Goal: Complete application form: Complete application form

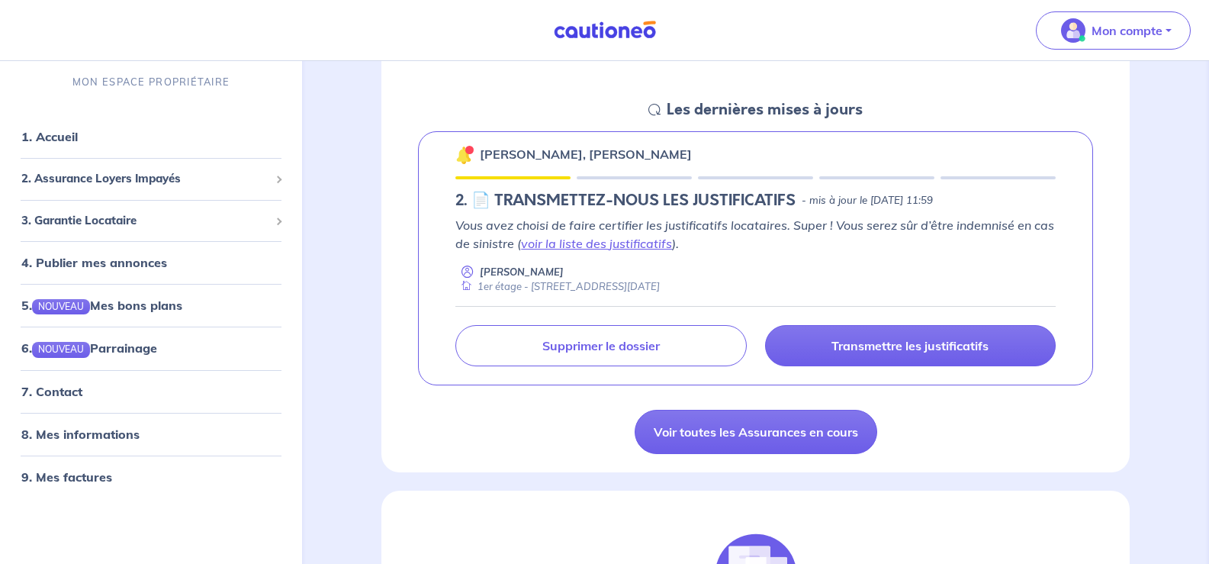
scroll to position [305, 0]
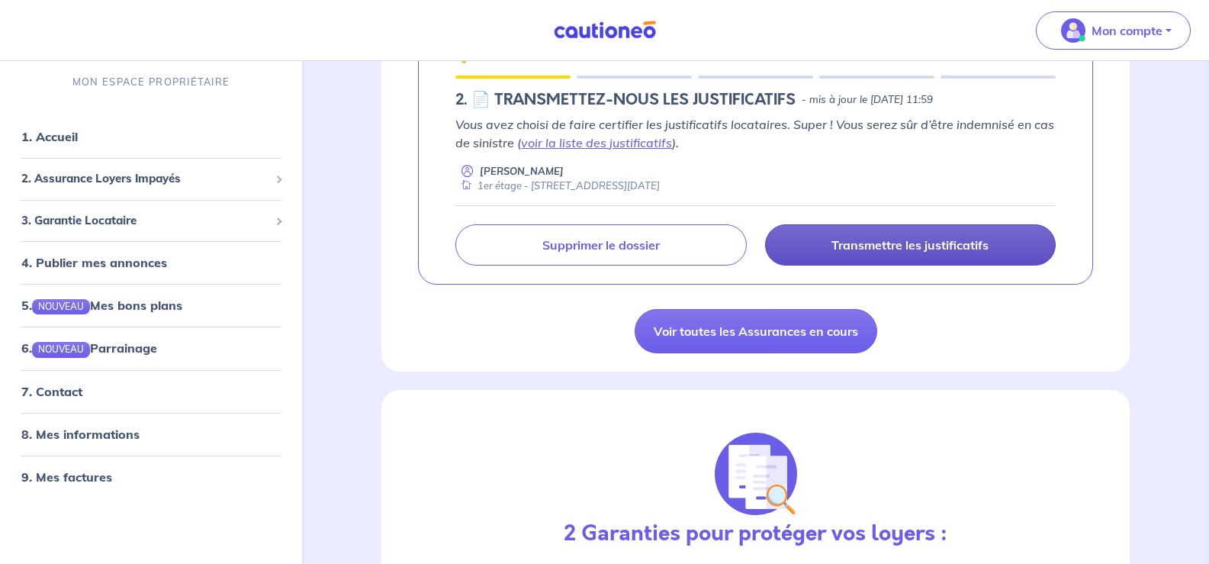
click at [860, 266] on link "Transmettre les justificatifs" at bounding box center [910, 244] width 291 height 41
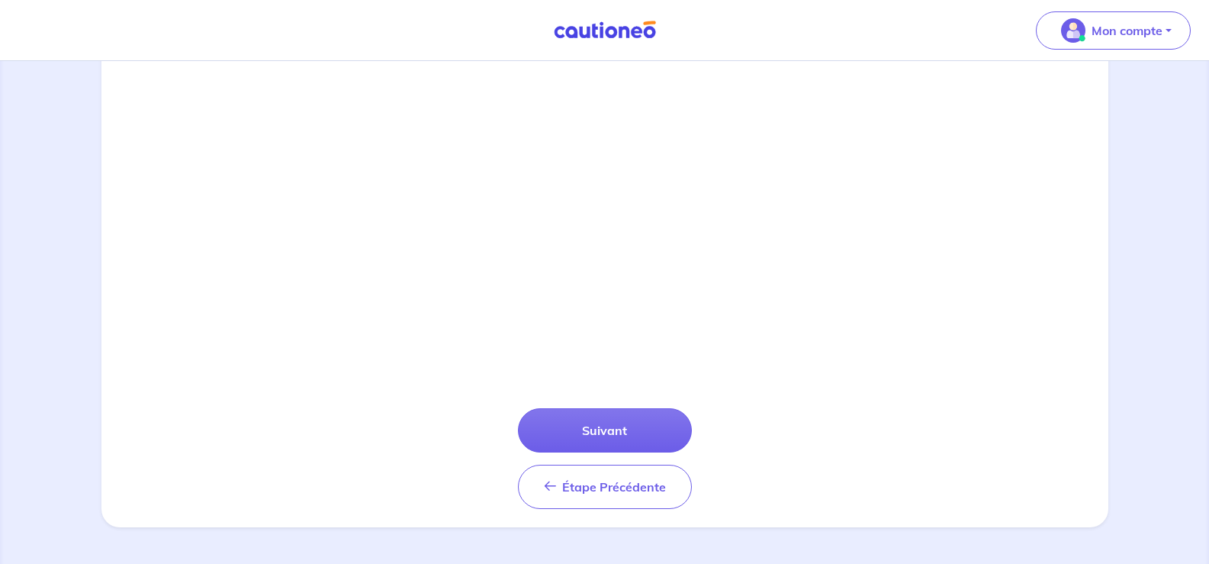
scroll to position [610, 0]
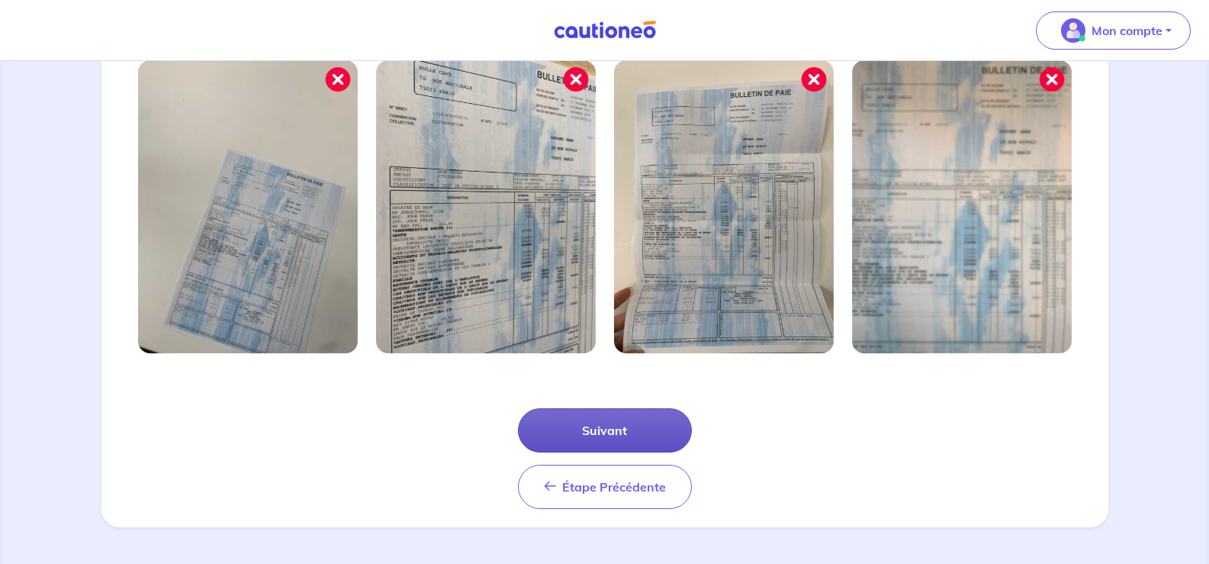
click at [604, 411] on button "Suivant" at bounding box center [605, 430] width 174 height 44
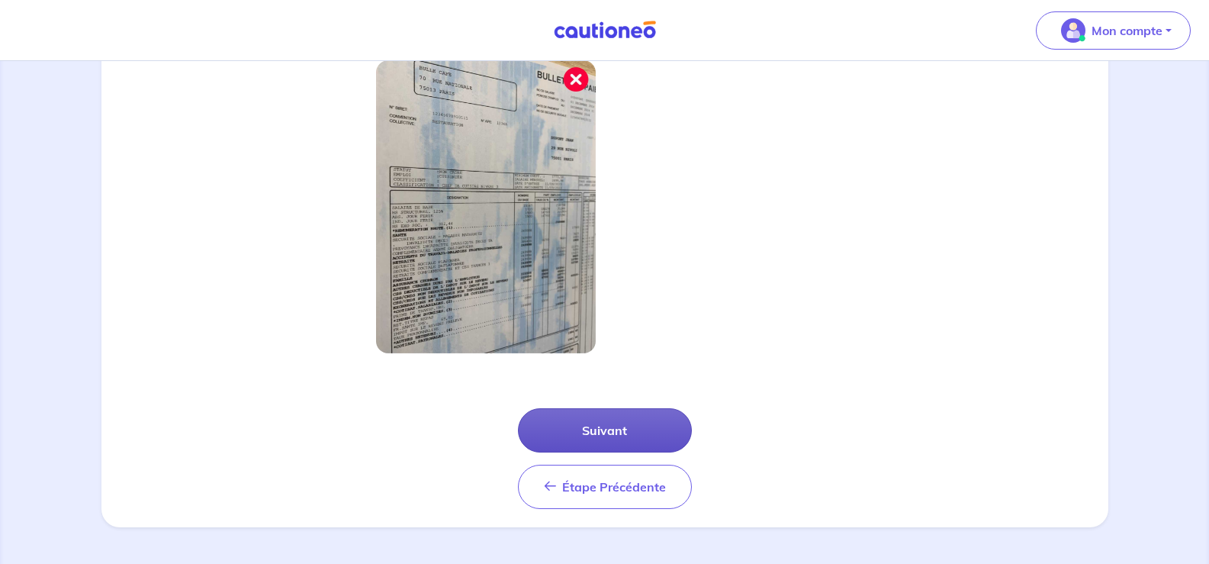
scroll to position [530, 0]
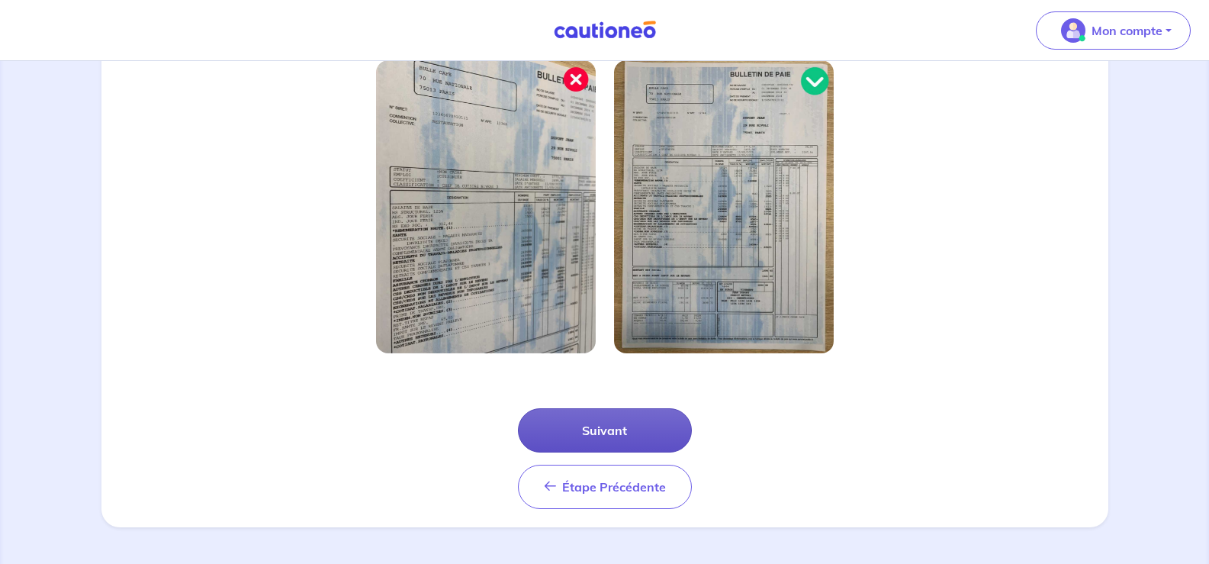
click at [608, 416] on button "Suivant" at bounding box center [605, 430] width 174 height 44
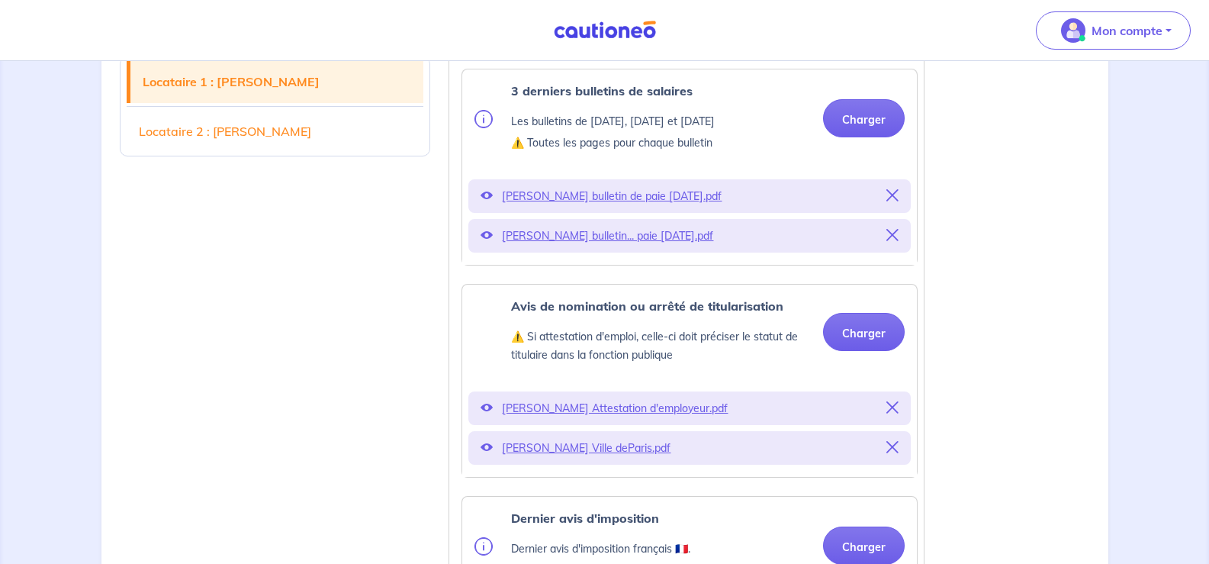
scroll to position [687, 0]
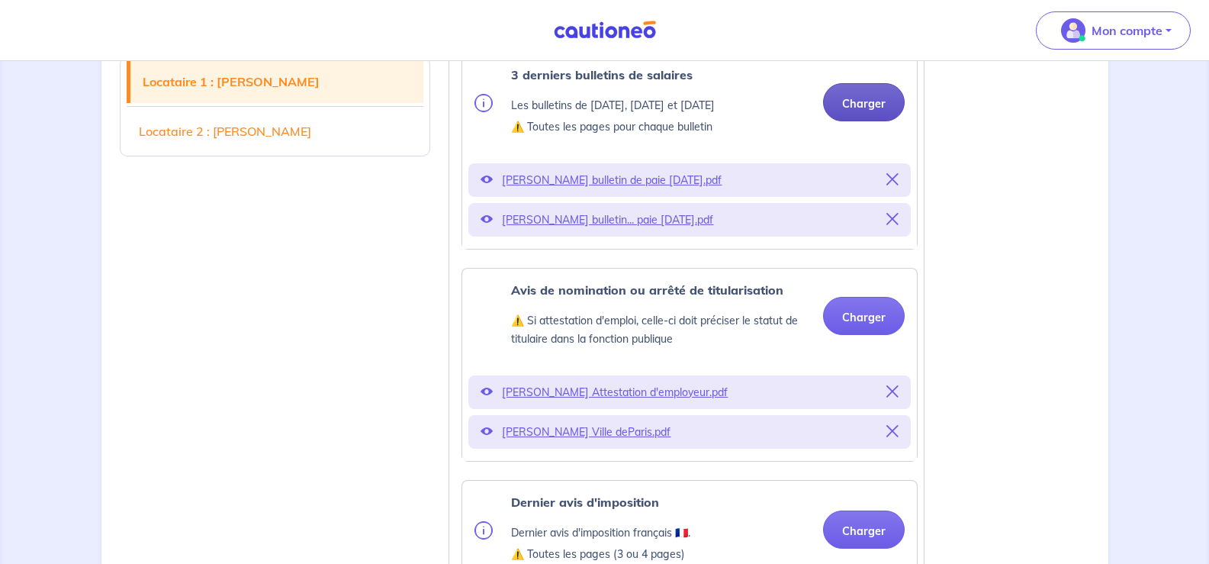
click at [854, 121] on button "Charger" at bounding box center [864, 102] width 82 height 38
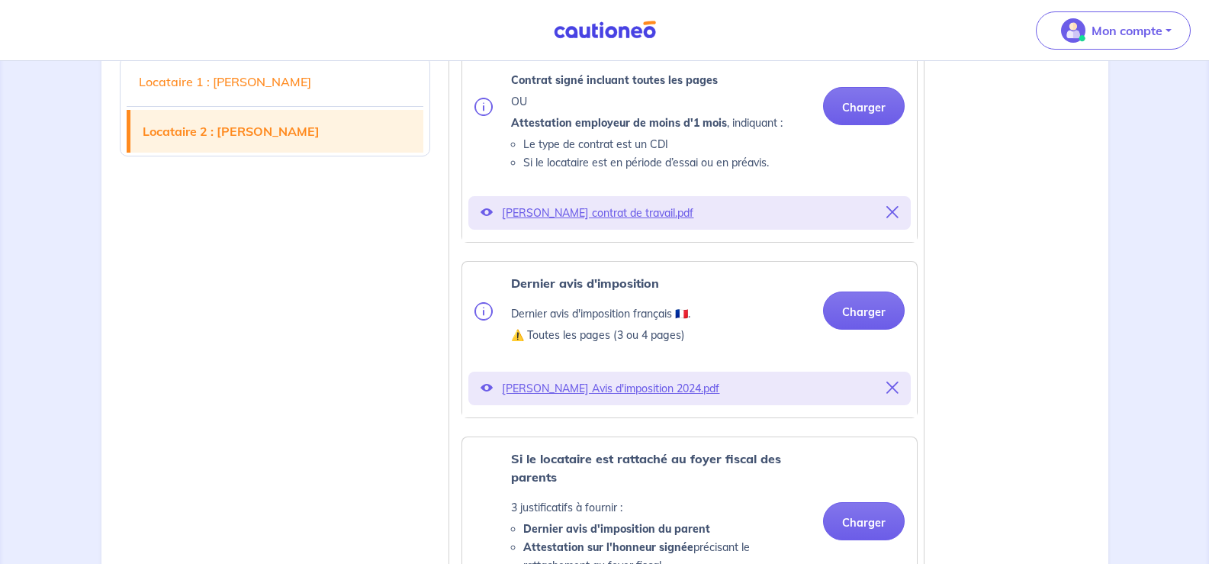
scroll to position [2365, 0]
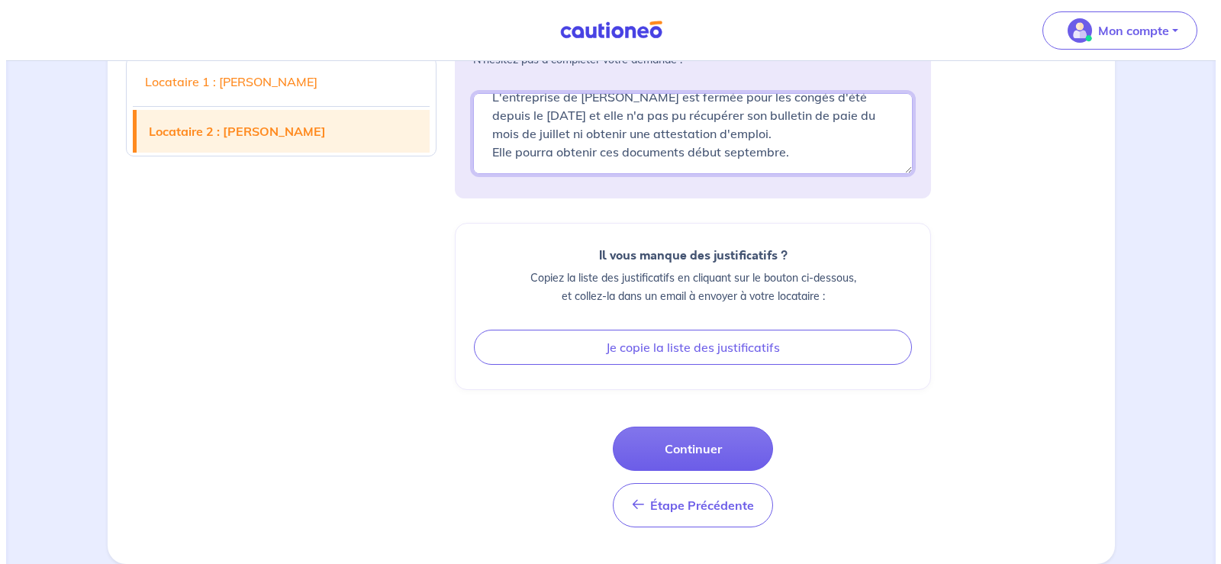
scroll to position [4044, 0]
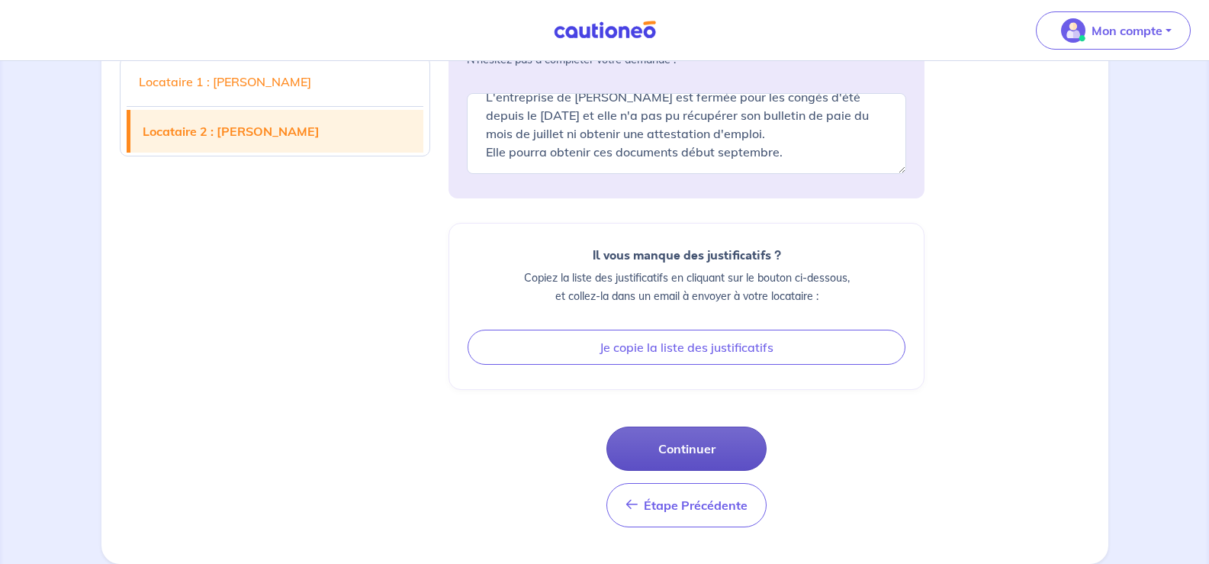
click at [650, 446] on button "Continuer" at bounding box center [687, 449] width 160 height 44
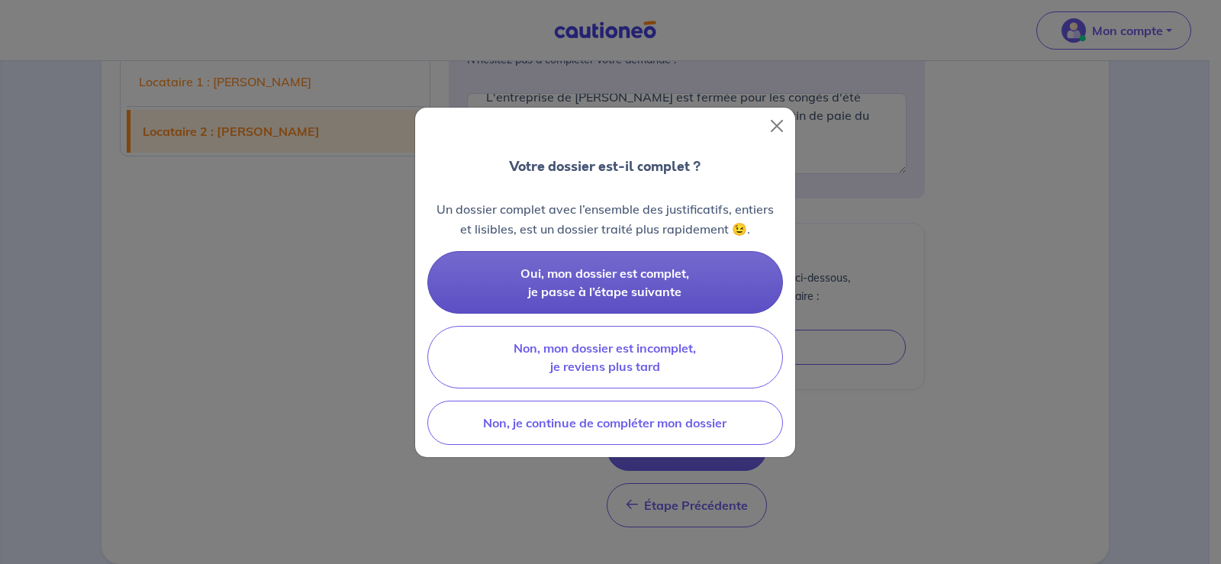
click at [623, 287] on span "Oui, mon dossier est complet, je passe à l’étape suivante" at bounding box center [604, 283] width 169 height 34
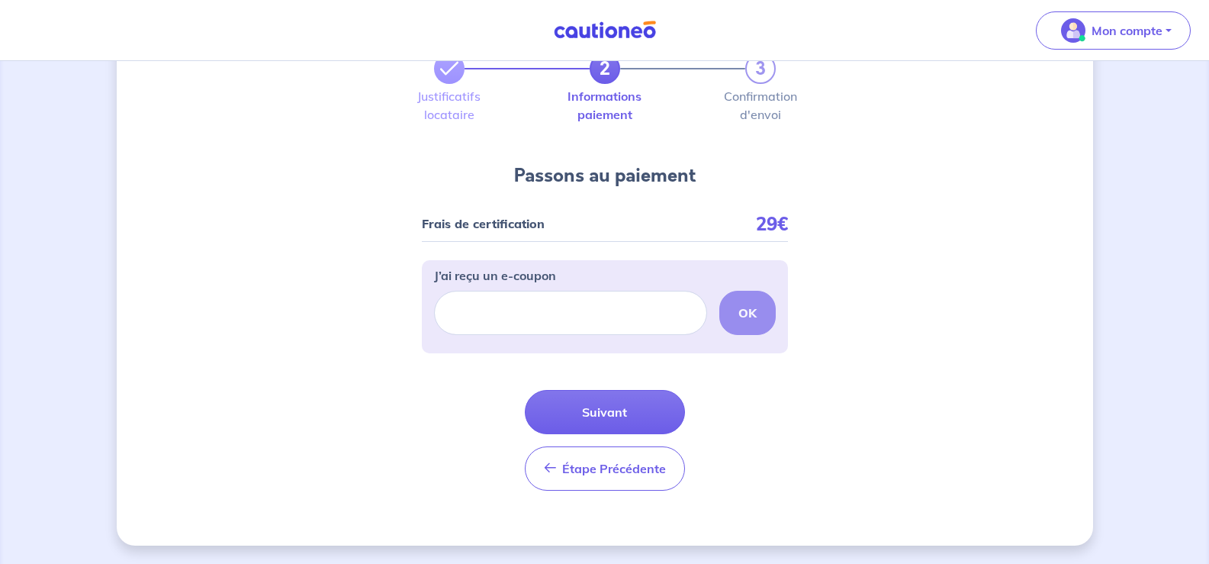
scroll to position [153, 0]
click at [608, 392] on button "Suivant" at bounding box center [605, 412] width 160 height 44
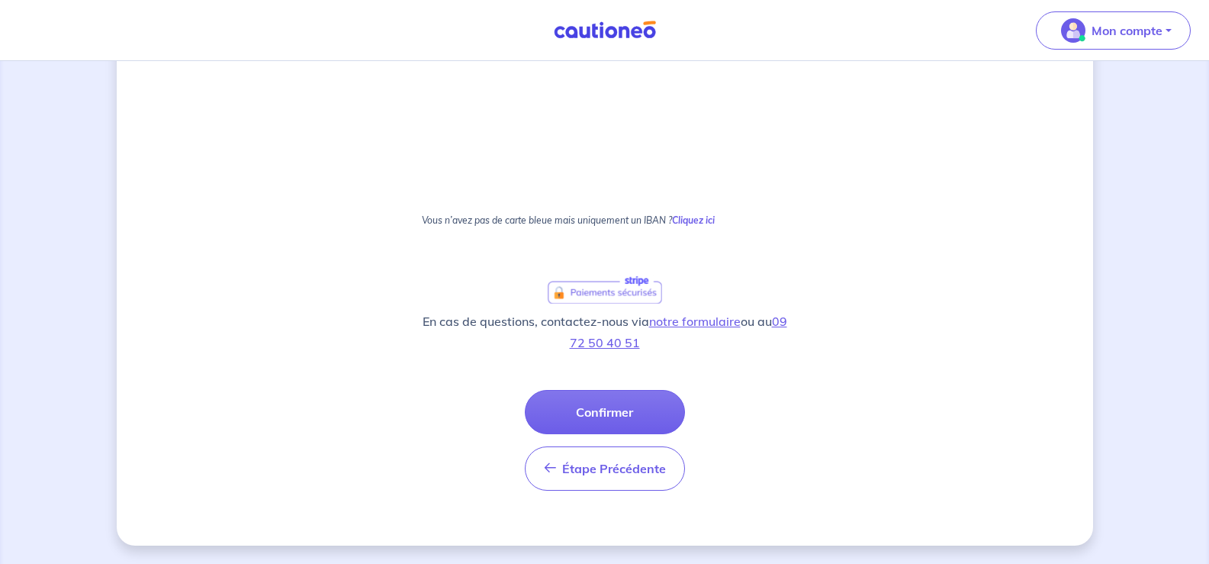
scroll to position [1144, 0]
click at [602, 398] on button "Confirmer" at bounding box center [605, 412] width 160 height 44
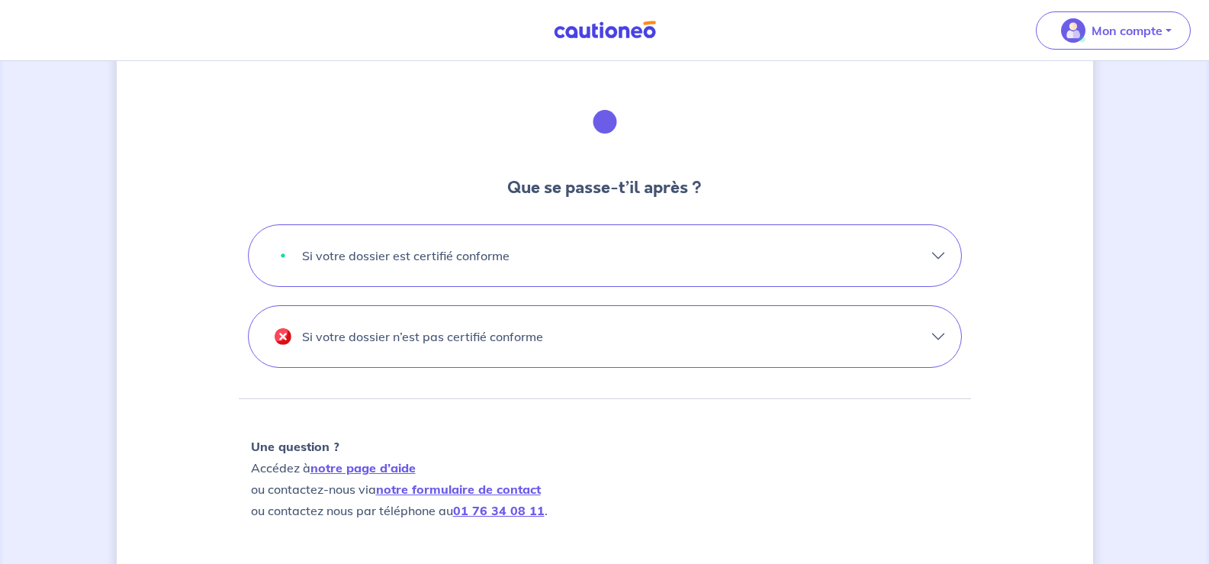
scroll to position [458, 0]
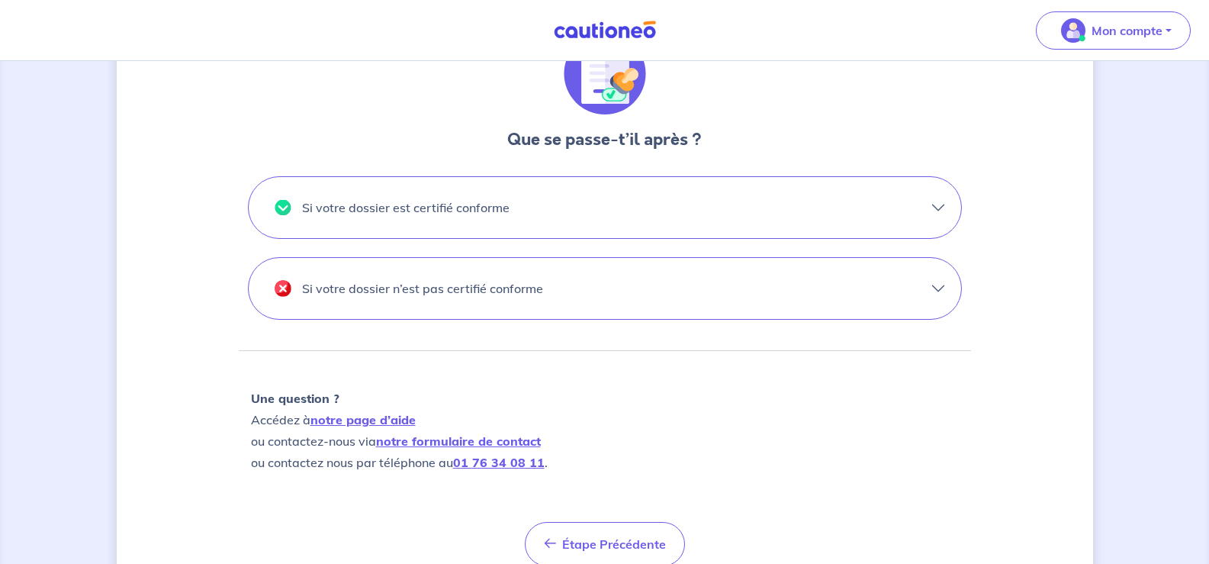
click at [961, 238] on button "Si votre dossier est certifié conforme" at bounding box center [605, 207] width 713 height 61
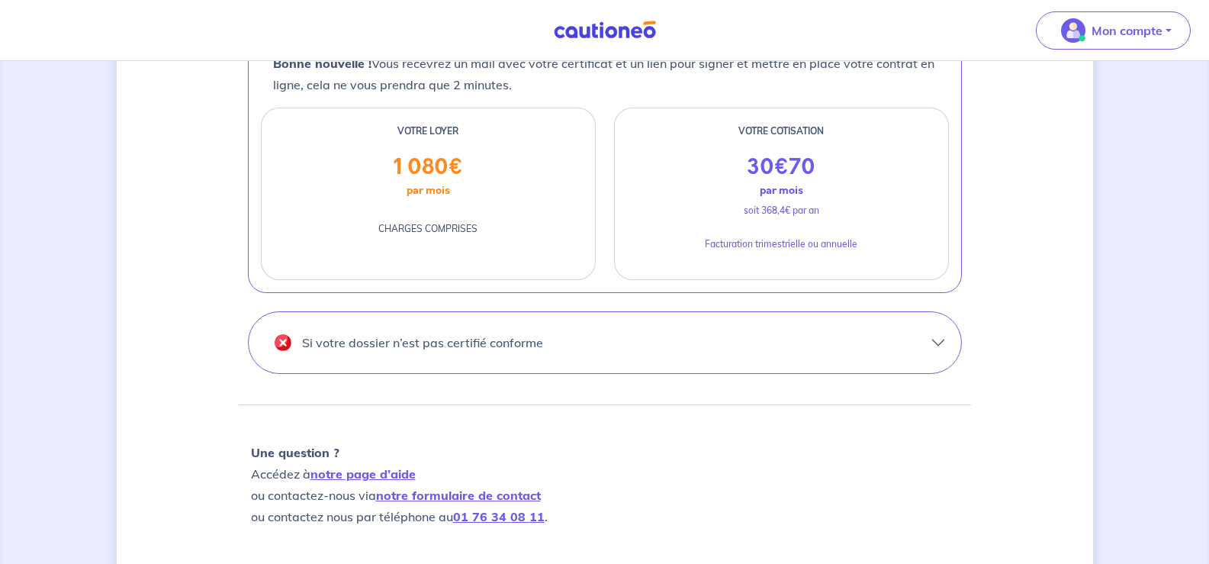
scroll to position [687, 0]
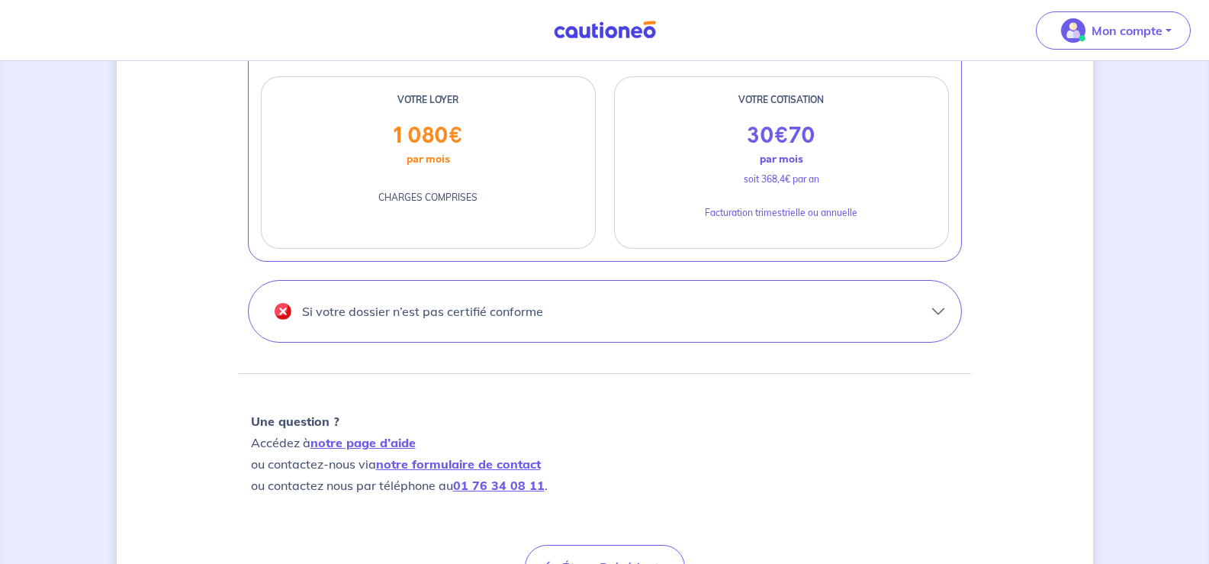
click at [961, 342] on button "Si votre dossier n’est pas certifié conforme" at bounding box center [605, 311] width 713 height 61
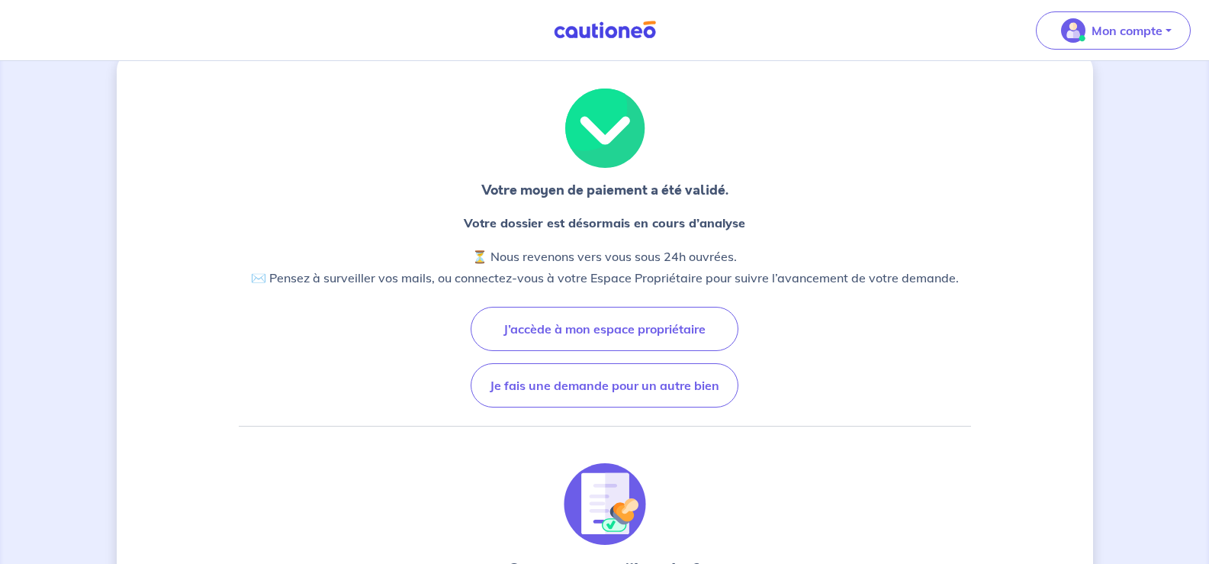
scroll to position [0, 0]
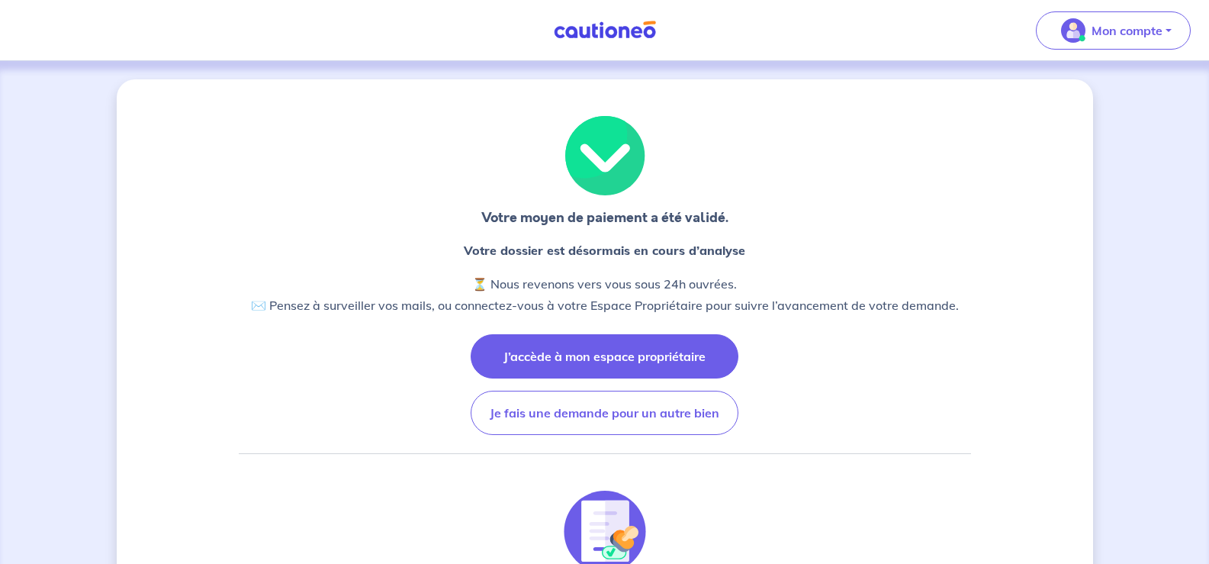
click at [621, 378] on button "J’accède à mon espace propriétaire" at bounding box center [605, 356] width 268 height 44
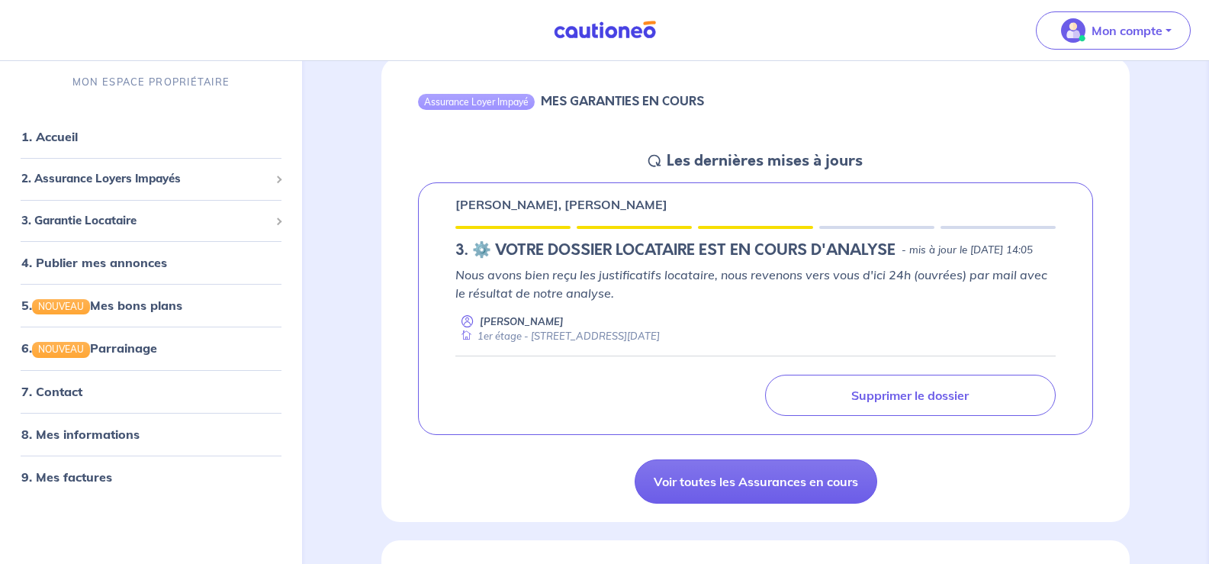
scroll to position [153, 0]
